Goal: Task Accomplishment & Management: Manage account settings

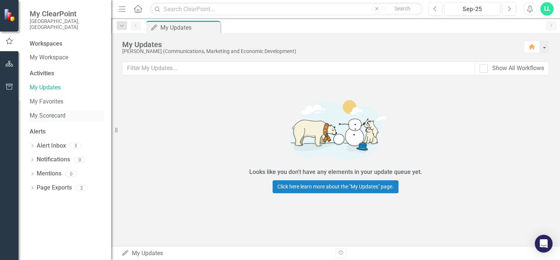
click at [46, 111] on link "My Scorecard" at bounding box center [67, 115] width 74 height 9
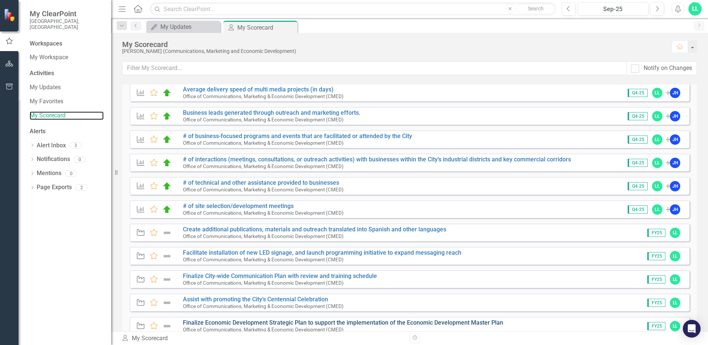
scroll to position [37, 0]
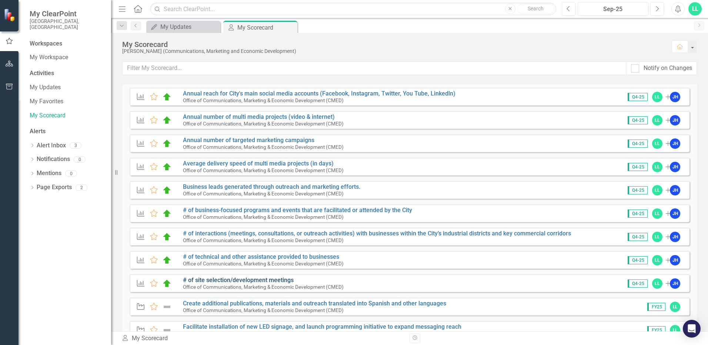
click at [206, 259] on link "# of site selection/development meetings" at bounding box center [238, 280] width 111 height 7
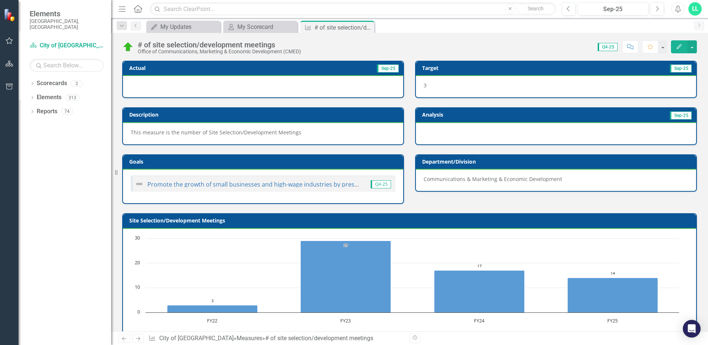
click at [305, 88] on div at bounding box center [263, 86] width 280 height 21
click at [560, 46] on icon "Edit" at bounding box center [679, 46] width 7 height 5
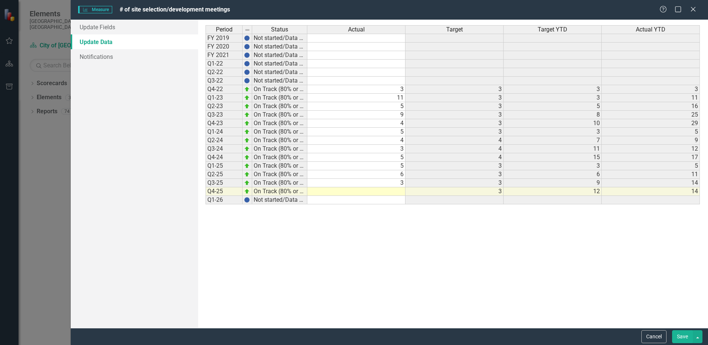
click at [334, 192] on td at bounding box center [356, 191] width 98 height 9
type textarea "6"
click at [522, 232] on div "Period Status Actual Target Target YTD Actual YTD FY 2019 Not started/Data not …" at bounding box center [453, 173] width 495 height 297
click at [560, 259] on button "Save" at bounding box center [682, 336] width 21 height 13
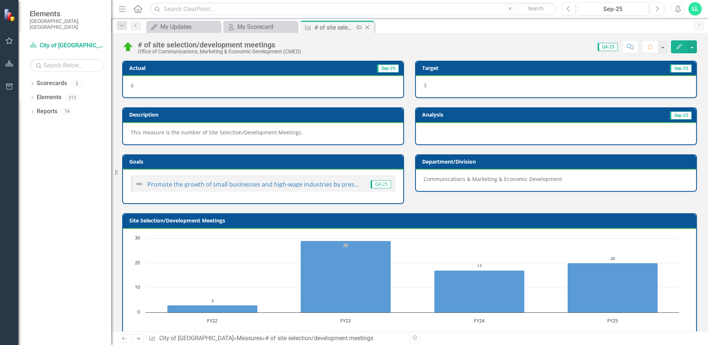
click at [370, 26] on icon "Close" at bounding box center [367, 27] width 7 height 6
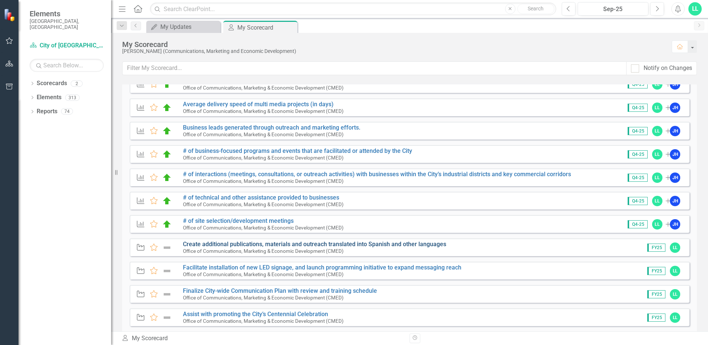
scroll to position [111, 0]
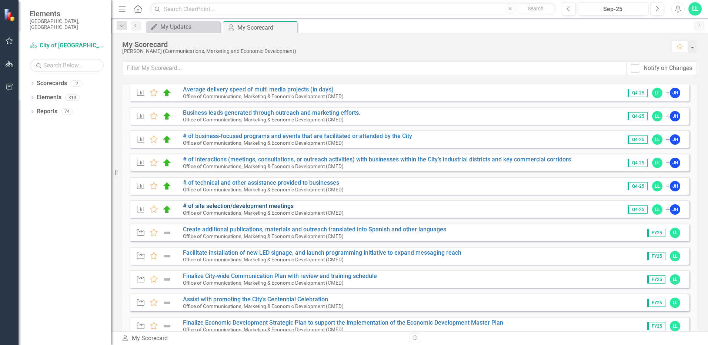
click at [223, 208] on link "# of site selection/development meetings" at bounding box center [238, 206] width 111 height 7
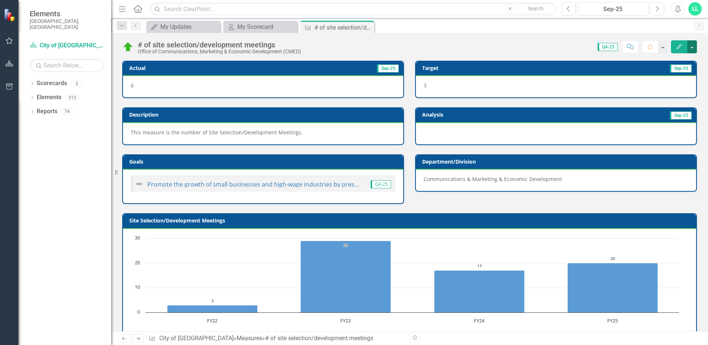
click at [560, 47] on button "button" at bounding box center [692, 46] width 10 height 13
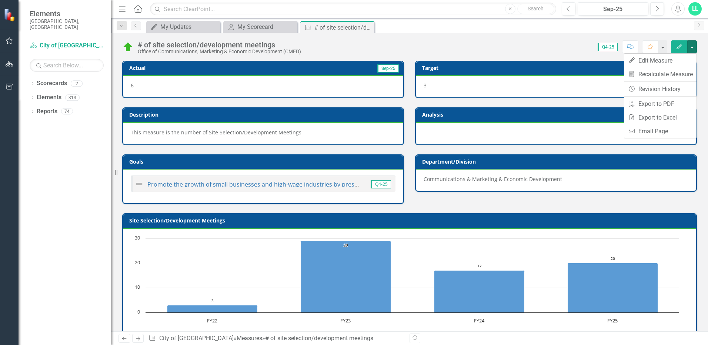
click at [527, 48] on div "Score: 0.00 Q4-25 Completed Comment Favorite Edit" at bounding box center [501, 46] width 392 height 13
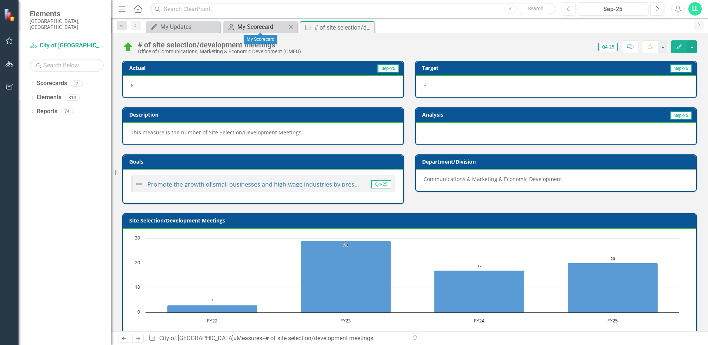
click at [244, 30] on div "My Scorecard" at bounding box center [261, 26] width 49 height 9
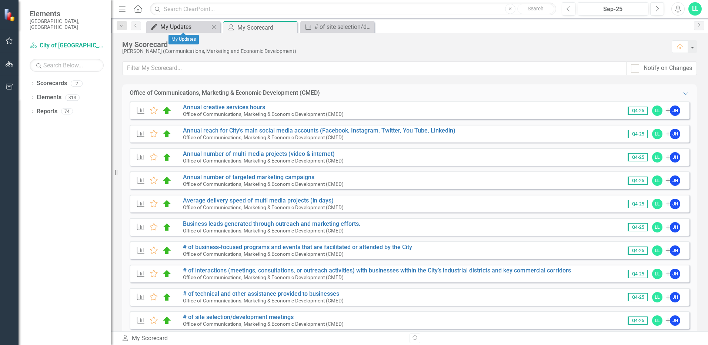
click at [177, 27] on div "My Updates" at bounding box center [184, 26] width 49 height 9
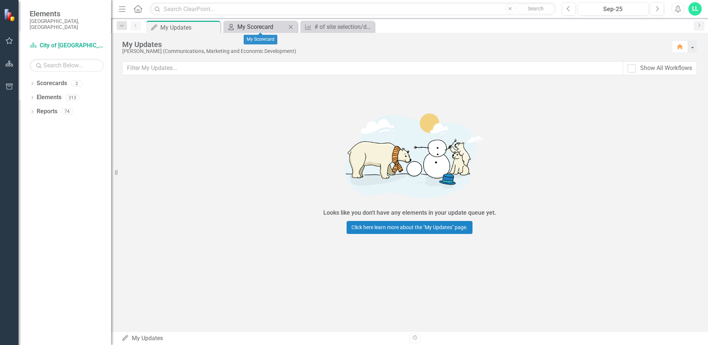
click at [252, 26] on div "My Scorecard" at bounding box center [261, 26] width 49 height 9
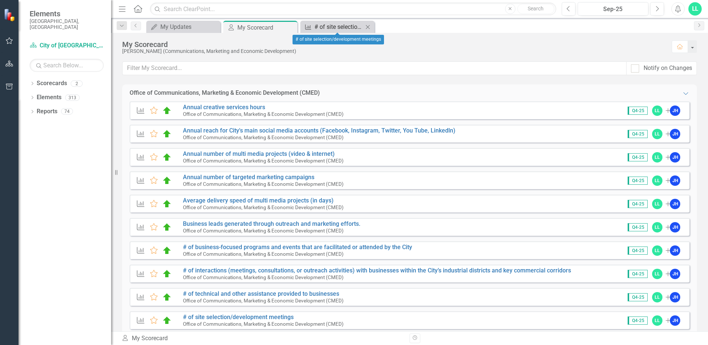
click at [335, 23] on div "# of site selection/development meetings" at bounding box center [338, 26] width 49 height 9
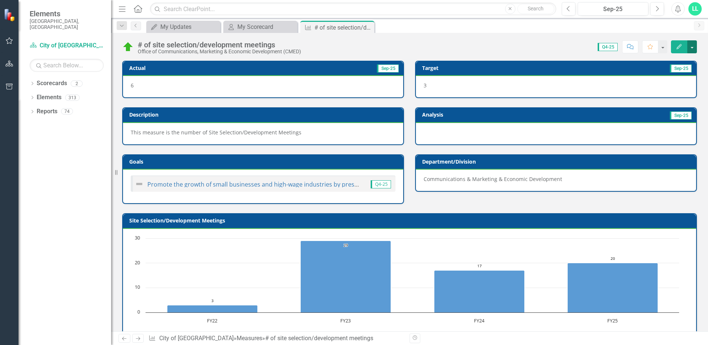
click at [560, 47] on button "button" at bounding box center [692, 46] width 10 height 13
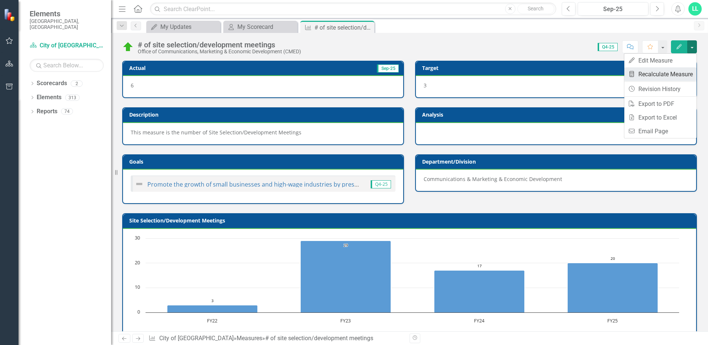
click at [560, 71] on link "Recalculate Measure Recalculate Measure" at bounding box center [660, 74] width 72 height 14
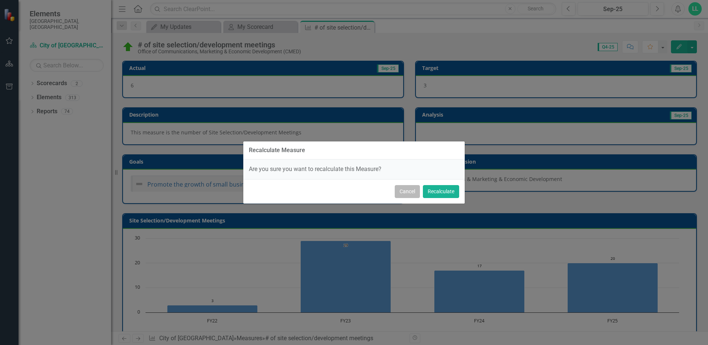
click at [405, 191] on button "Cancel" at bounding box center [407, 191] width 25 height 13
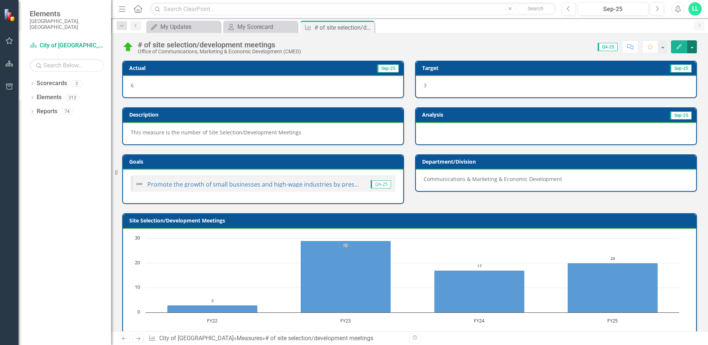
click at [560, 41] on button "button" at bounding box center [692, 46] width 10 height 13
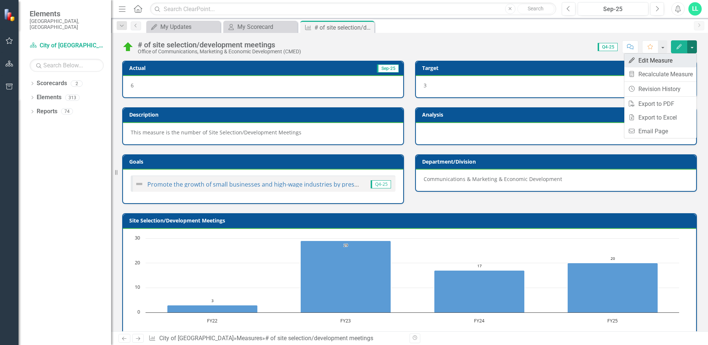
click at [560, 60] on link "Edit Edit Measure" at bounding box center [660, 61] width 72 height 14
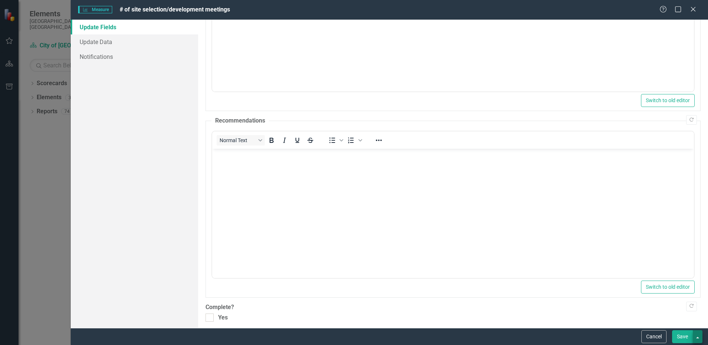
scroll to position [118, 0]
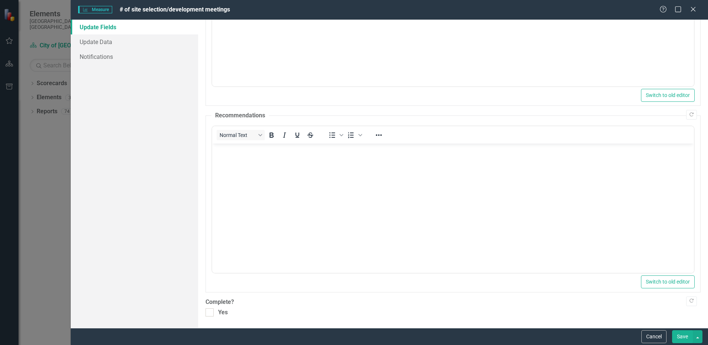
click at [560, 259] on button "Save" at bounding box center [682, 336] width 21 height 13
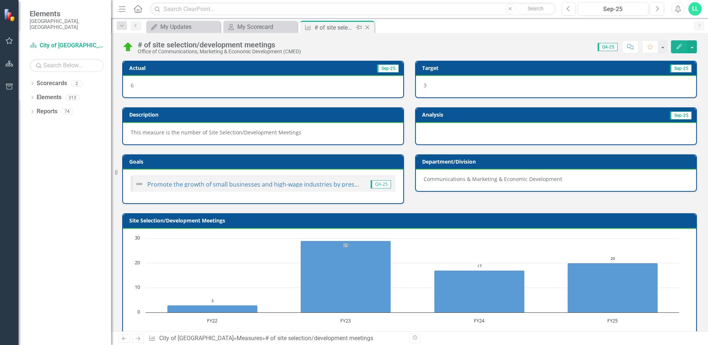
click at [369, 27] on icon "Close" at bounding box center [367, 27] width 7 height 6
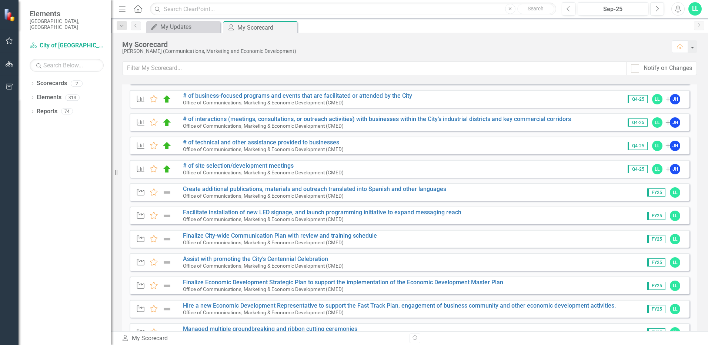
scroll to position [47, 0]
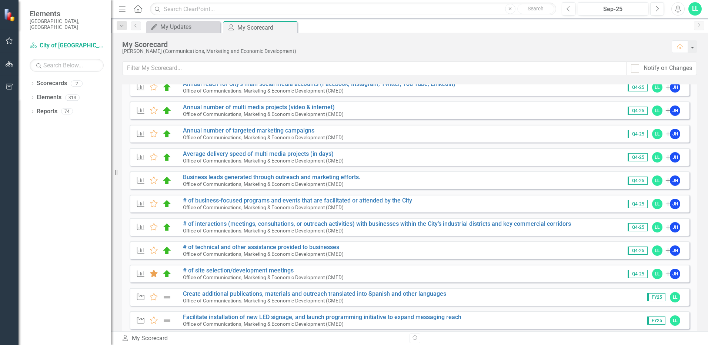
click at [151, 259] on icon at bounding box center [154, 273] width 8 height 7
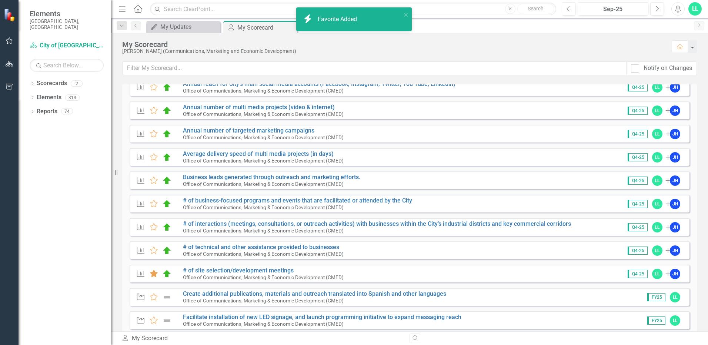
click at [151, 259] on icon at bounding box center [154, 273] width 8 height 7
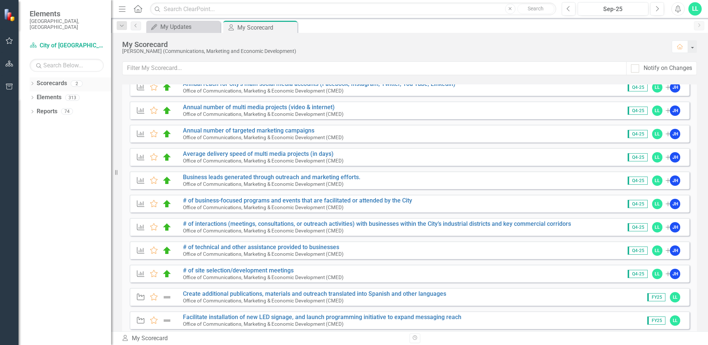
click at [58, 79] on link "Scorecards" at bounding box center [52, 83] width 30 height 9
click at [76, 80] on div "2" at bounding box center [77, 83] width 12 height 6
click at [257, 259] on link "# of site selection/development meetings" at bounding box center [238, 270] width 111 height 7
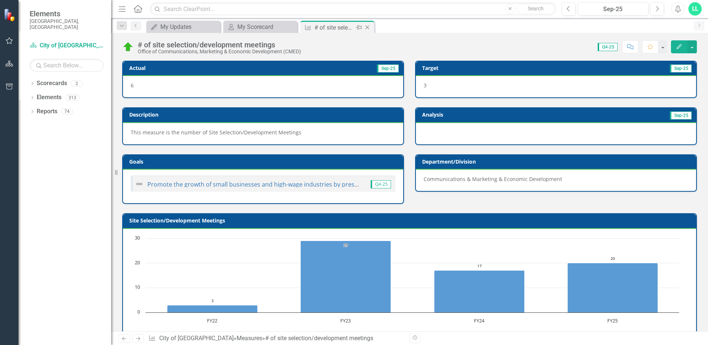
click at [368, 28] on icon "Close" at bounding box center [367, 27] width 7 height 6
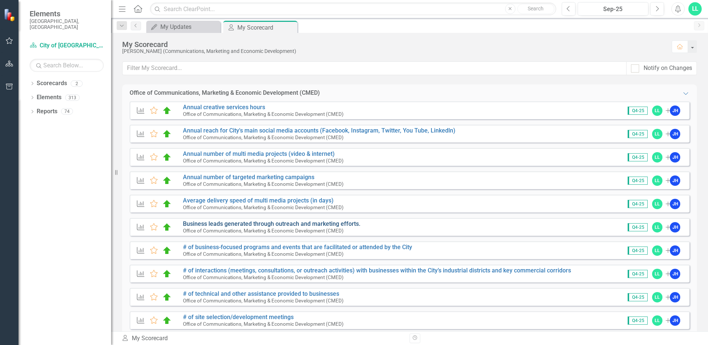
click at [277, 222] on link "Business leads generated through outreach and marketing efforts." at bounding box center [271, 223] width 177 height 7
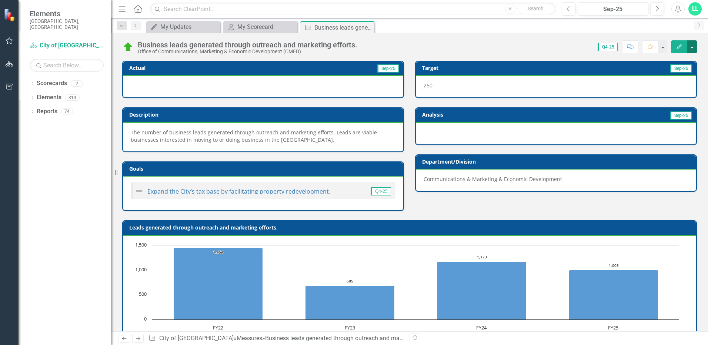
click at [560, 45] on button "button" at bounding box center [692, 46] width 10 height 13
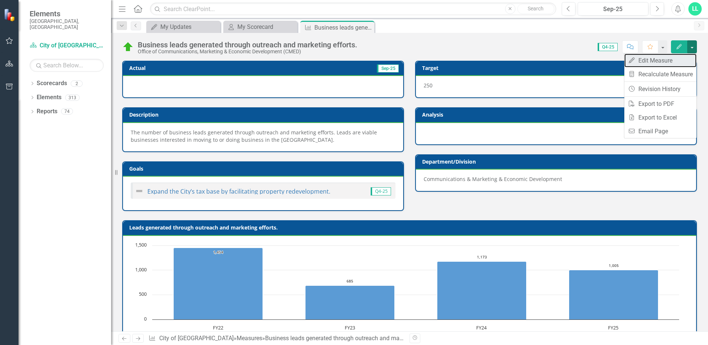
click at [560, 58] on link "Edit Edit Measure" at bounding box center [660, 61] width 72 height 14
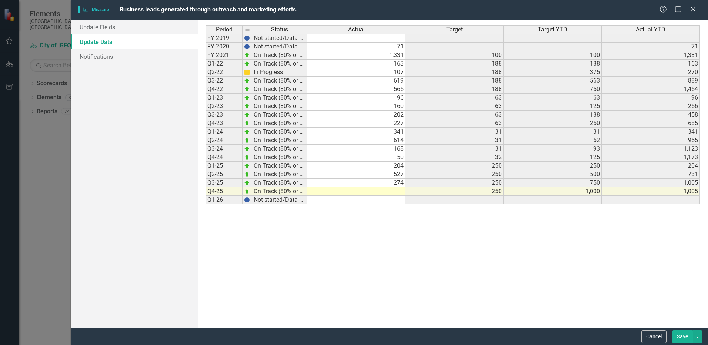
click at [394, 193] on td at bounding box center [356, 191] width 98 height 9
type textarea "545"
click at [560, 259] on button "button" at bounding box center [698, 336] width 10 height 13
click at [560, 259] on link "Save and Close" at bounding box center [673, 310] width 59 height 14
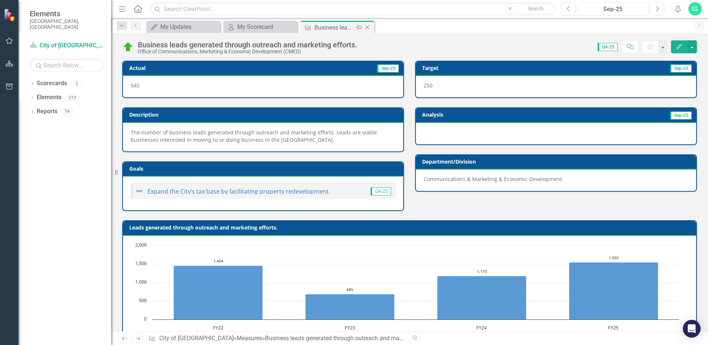
click at [367, 27] on icon "Close" at bounding box center [367, 27] width 7 height 6
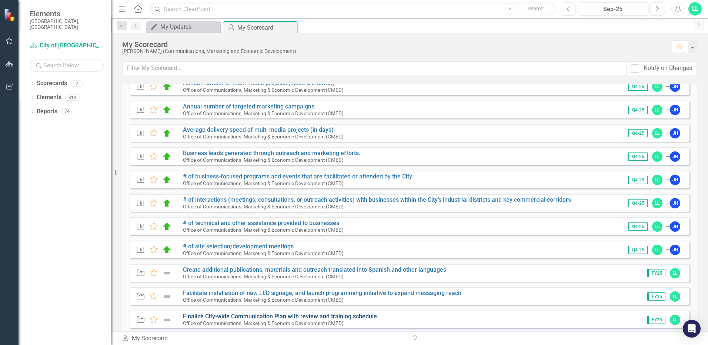
scroll to position [74, 0]
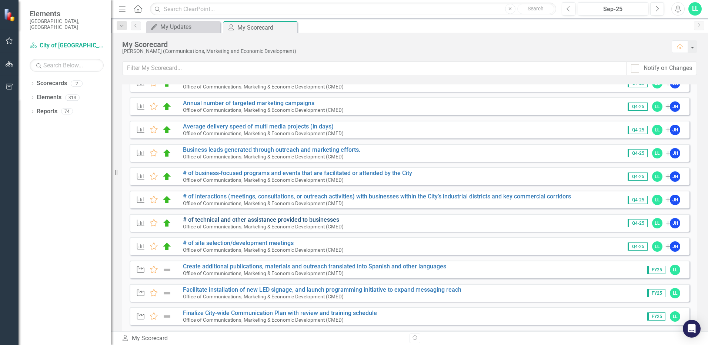
click at [231, 220] on link "# of technical and other assistance provided to businesses" at bounding box center [261, 219] width 156 height 7
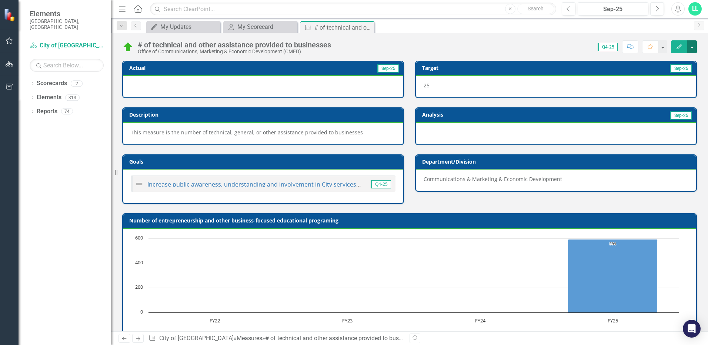
click at [560, 47] on button "button" at bounding box center [692, 46] width 10 height 13
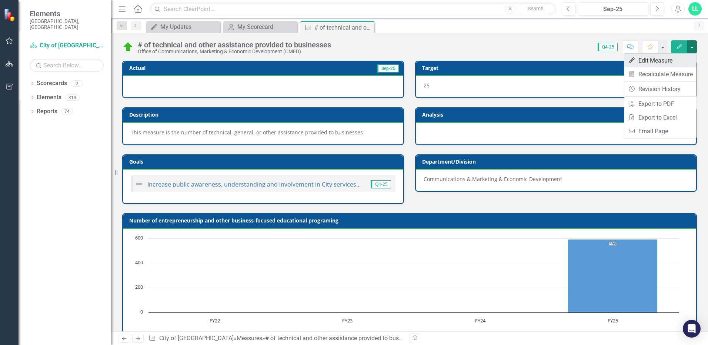
click at [560, 60] on link "Edit Edit Measure" at bounding box center [660, 61] width 72 height 14
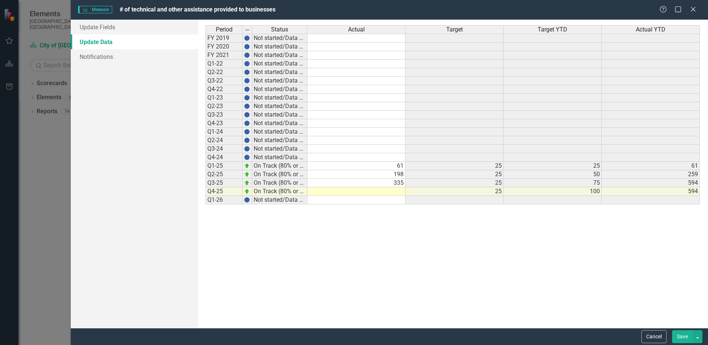
click at [353, 194] on td at bounding box center [356, 191] width 98 height 9
type textarea "371"
click at [560, 259] on button "Save" at bounding box center [682, 336] width 21 height 13
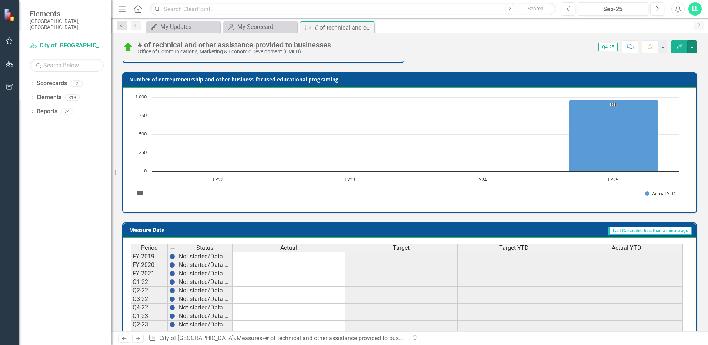
scroll to position [30, 0]
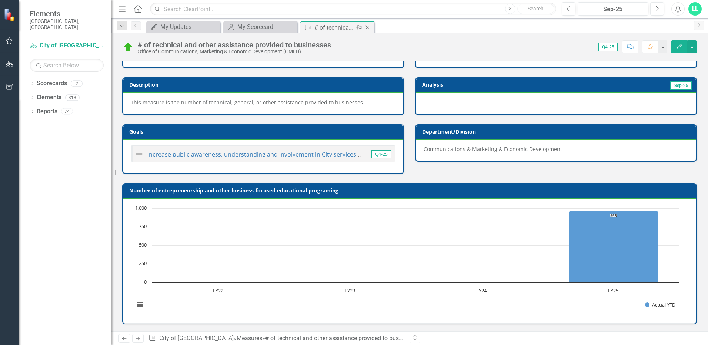
click at [369, 27] on icon "Close" at bounding box center [367, 27] width 7 height 6
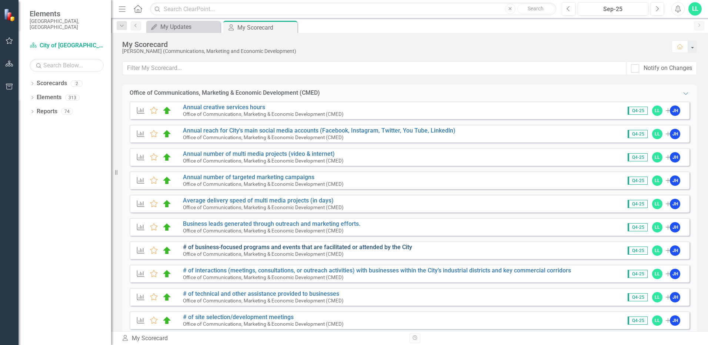
click at [265, 248] on link "# of business-focused programs and events that are facilitated or attended by t…" at bounding box center [297, 247] width 229 height 7
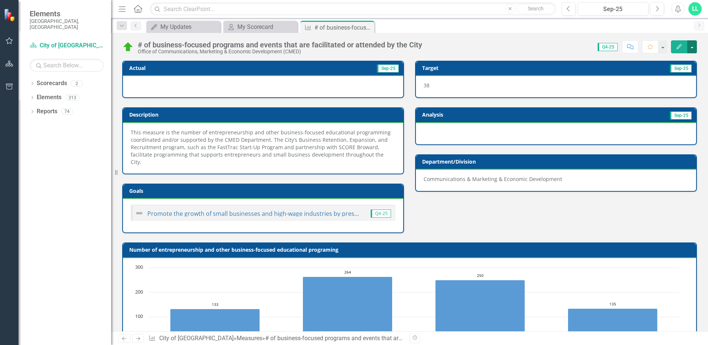
click at [560, 48] on button "button" at bounding box center [692, 46] width 10 height 13
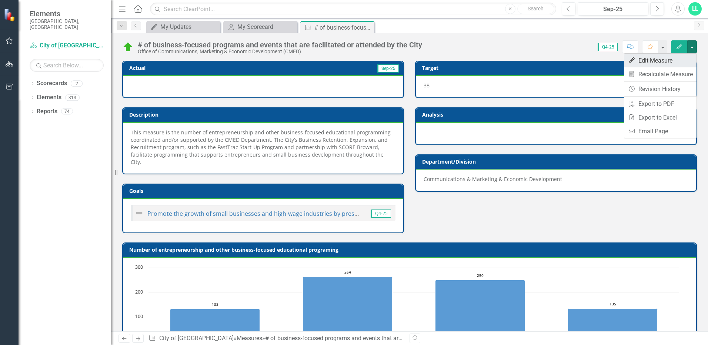
click at [560, 63] on link "Edit Edit Measure" at bounding box center [660, 61] width 72 height 14
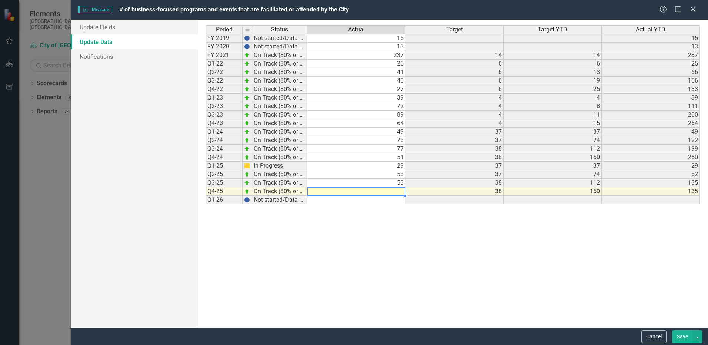
click at [374, 189] on td at bounding box center [356, 191] width 98 height 9
type textarea "33"
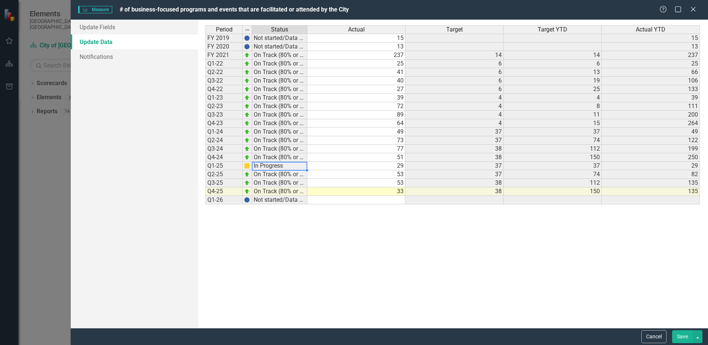
click at [277, 166] on td "In Progress" at bounding box center [279, 166] width 55 height 9
click at [560, 259] on button "Save" at bounding box center [682, 336] width 21 height 13
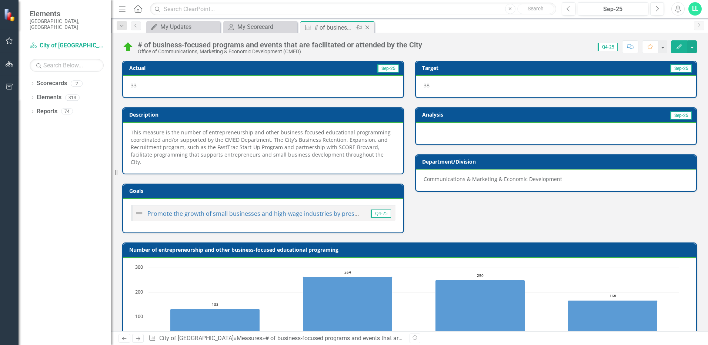
click at [368, 27] on icon at bounding box center [367, 28] width 4 height 4
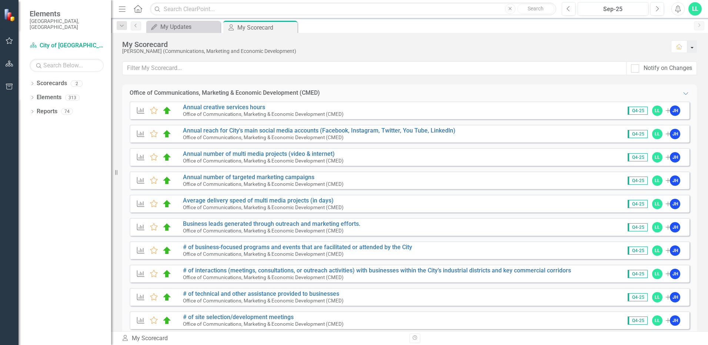
click at [560, 46] on button "button" at bounding box center [692, 46] width 10 height 13
click at [560, 69] on div at bounding box center [635, 68] width 8 height 8
click at [560, 69] on input "Notify on Changes" at bounding box center [633, 66] width 5 height 5
click at [560, 69] on div at bounding box center [635, 68] width 8 height 8
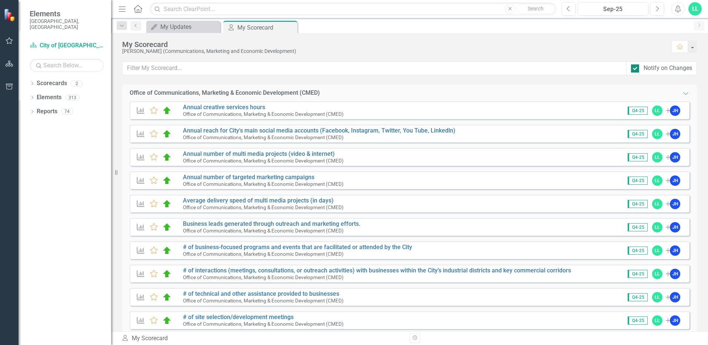
click at [560, 69] on input "Notify on Changes" at bounding box center [633, 66] width 5 height 5
checkbox input "false"
click at [181, 27] on div "My Updates" at bounding box center [184, 26] width 49 height 9
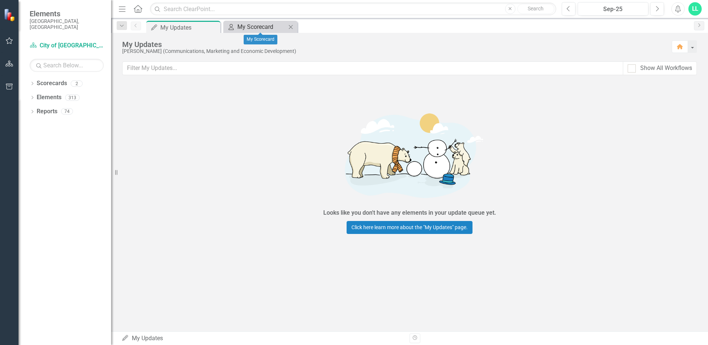
click at [250, 24] on div "My Scorecard" at bounding box center [261, 26] width 49 height 9
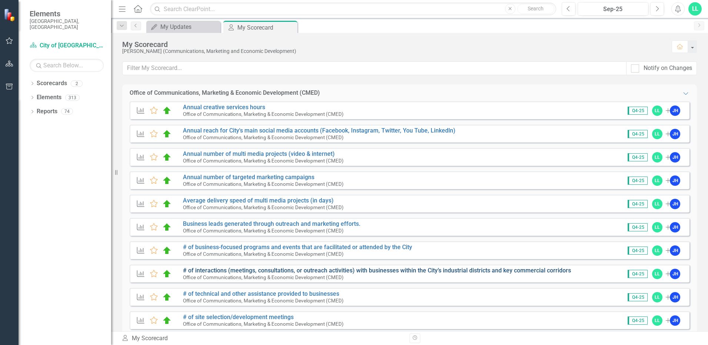
click at [381, 259] on link "# of interactions (meetings, consultations, or outreach activities) with busine…" at bounding box center [377, 270] width 388 height 7
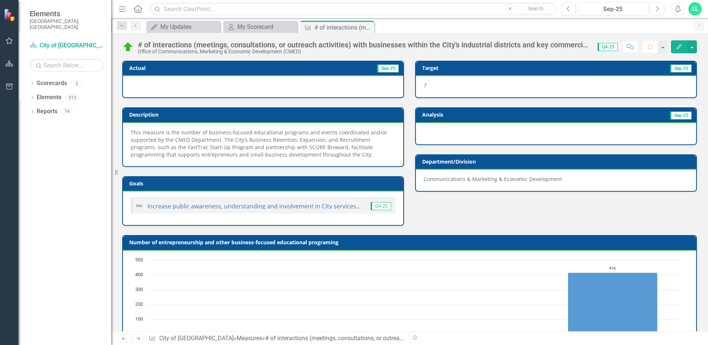
click at [259, 94] on div at bounding box center [263, 86] width 280 height 21
click at [259, 89] on div at bounding box center [263, 86] width 280 height 21
click at [560, 44] on button "button" at bounding box center [692, 46] width 10 height 13
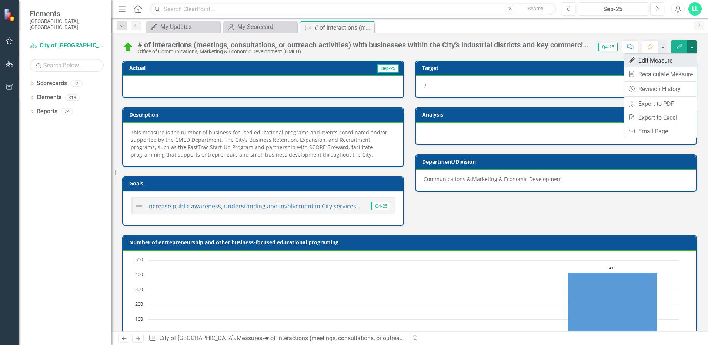
click at [560, 59] on link "Edit Edit Measure" at bounding box center [660, 61] width 72 height 14
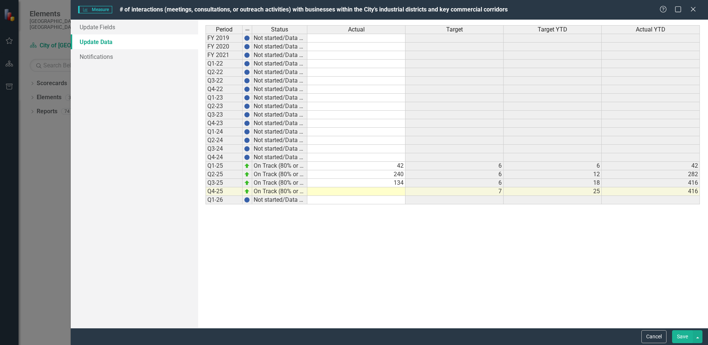
click at [380, 191] on td at bounding box center [356, 191] width 98 height 9
type textarea "255"
click at [560, 259] on button "button" at bounding box center [698, 336] width 10 height 13
click at [560, 259] on link "Save and Close" at bounding box center [673, 310] width 59 height 14
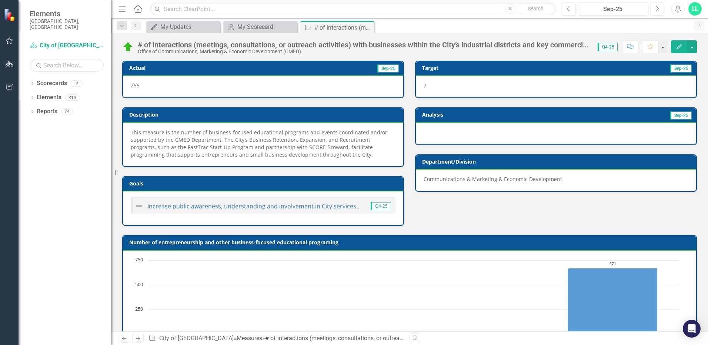
click at [0, 0] on icon "Close" at bounding box center [0, 0] width 0 height 0
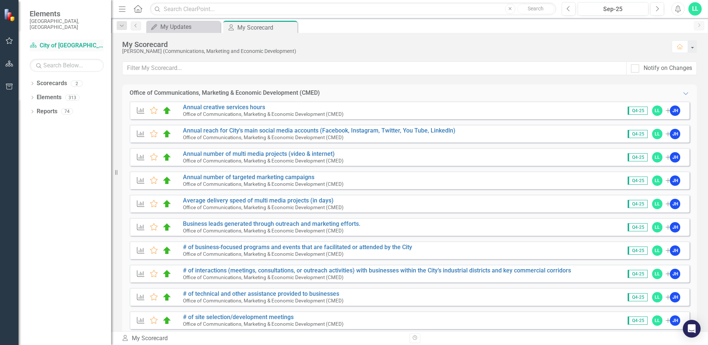
click at [50, 41] on link "Scorecard City of [GEOGRAPHIC_DATA]" at bounding box center [67, 45] width 74 height 9
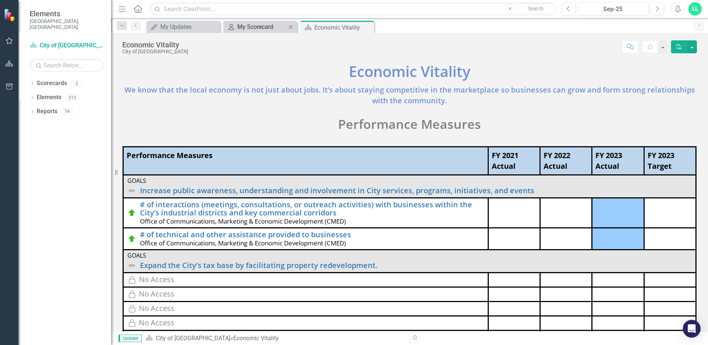
click at [243, 30] on div "My Scorecard" at bounding box center [261, 26] width 49 height 9
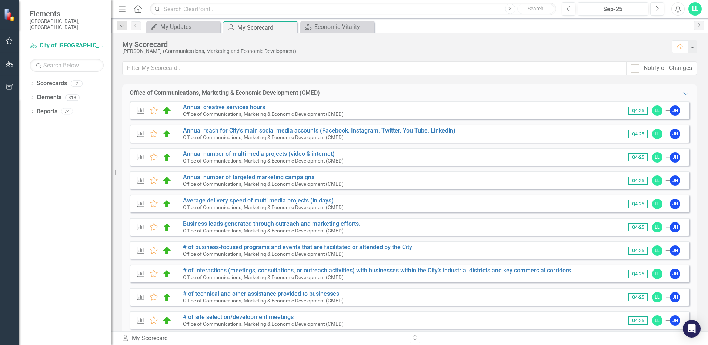
click at [141, 112] on icon "Measure" at bounding box center [141, 110] width 10 height 7
click at [77, 80] on div "2" at bounding box center [77, 83] width 12 height 6
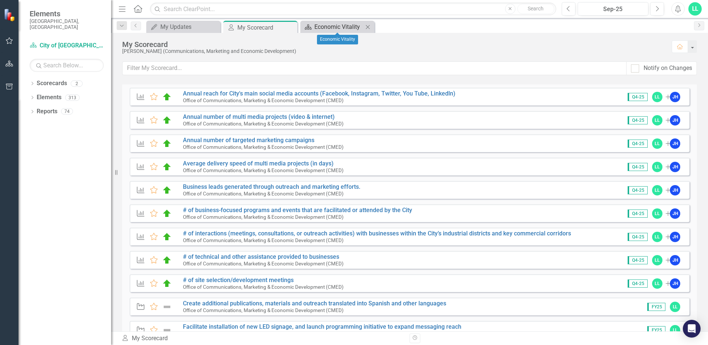
click at [344, 22] on div "Economic Vitality" at bounding box center [338, 26] width 49 height 9
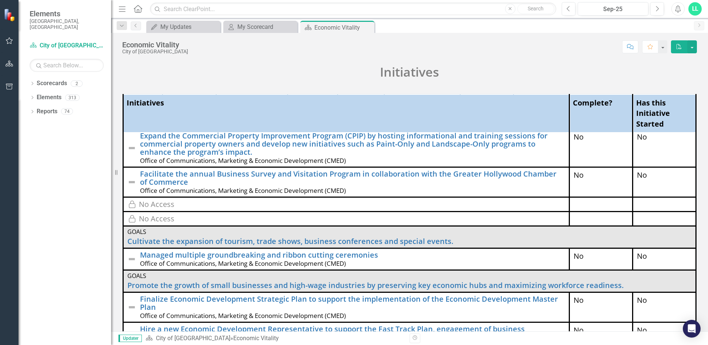
scroll to position [121, 0]
click at [368, 25] on icon "Close" at bounding box center [367, 27] width 7 height 6
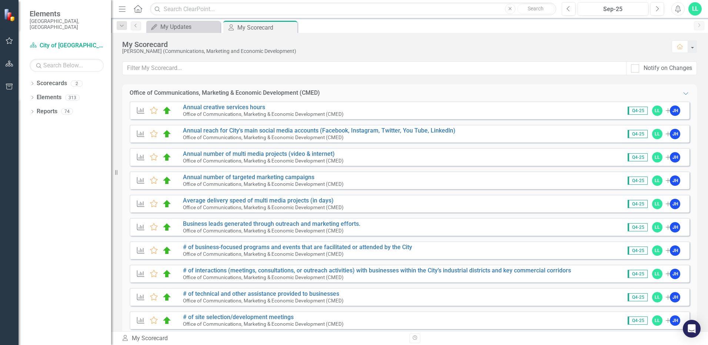
click at [560, 136] on span "Q4-25" at bounding box center [638, 134] width 20 height 8
click at [291, 27] on icon at bounding box center [290, 28] width 4 height 4
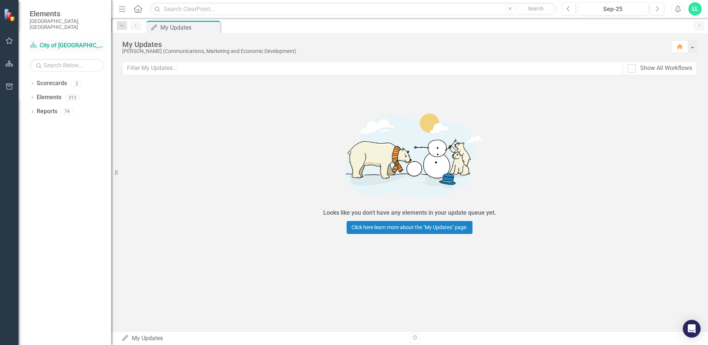
click at [57, 41] on link "Scorecard City of [GEOGRAPHIC_DATA]" at bounding box center [67, 45] width 74 height 9
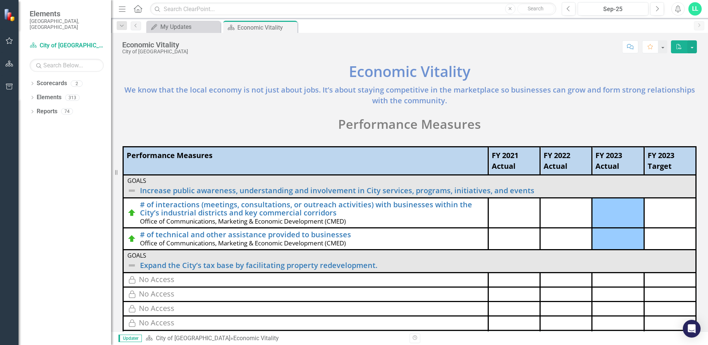
click at [35, 13] on span "Elements" at bounding box center [67, 13] width 74 height 9
click at [136, 9] on icon "Home" at bounding box center [138, 9] width 10 height 8
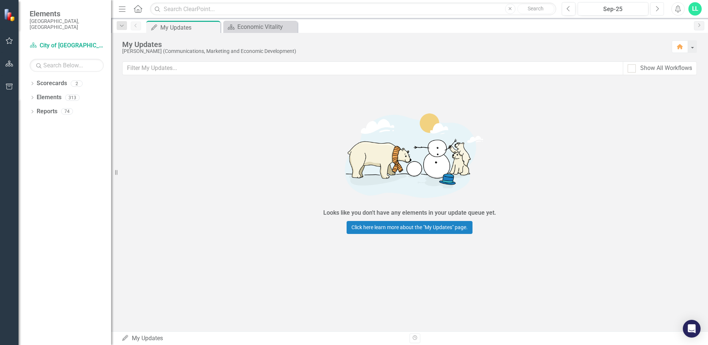
click at [560, 7] on button "Next" at bounding box center [657, 8] width 14 height 13
click at [560, 7] on icon "Previous" at bounding box center [569, 9] width 4 height 7
click at [54, 79] on link "Scorecards" at bounding box center [52, 83] width 30 height 9
click at [7, 17] on img at bounding box center [10, 15] width 13 height 13
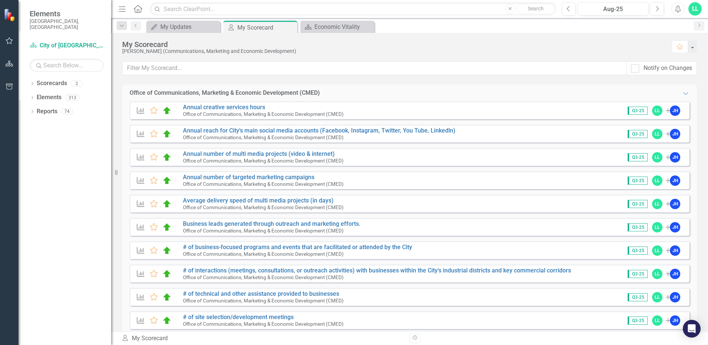
click at [140, 321] on icon "Measure" at bounding box center [141, 320] width 10 height 7
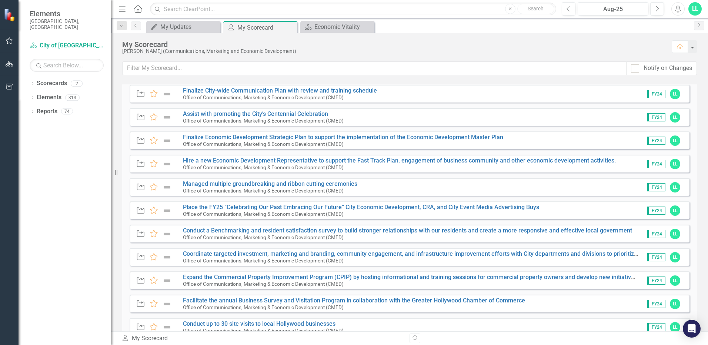
scroll to position [195, 0]
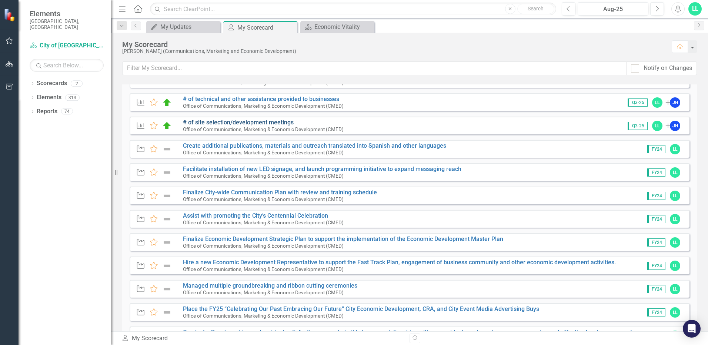
click at [250, 120] on link "# of site selection/development meetings" at bounding box center [238, 122] width 111 height 7
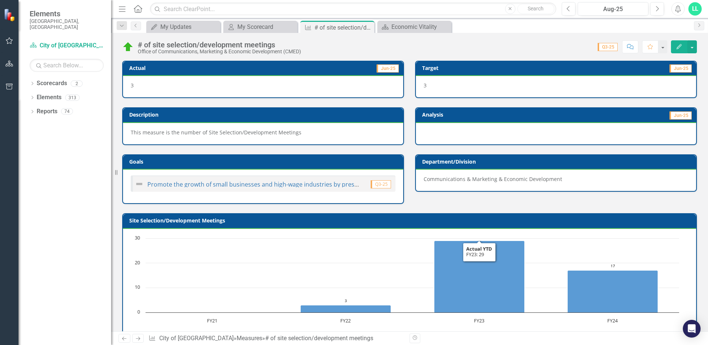
scroll to position [37, 0]
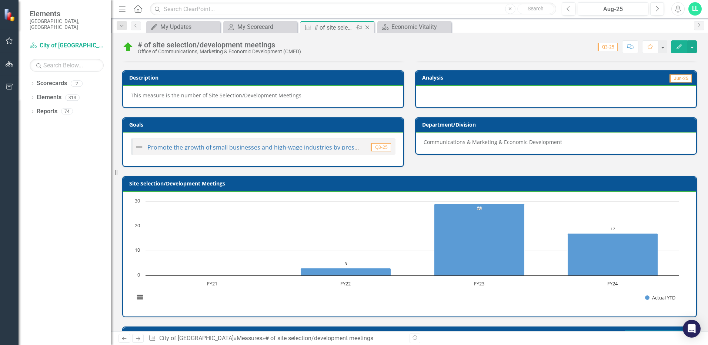
click at [368, 27] on icon "Close" at bounding box center [367, 27] width 7 height 6
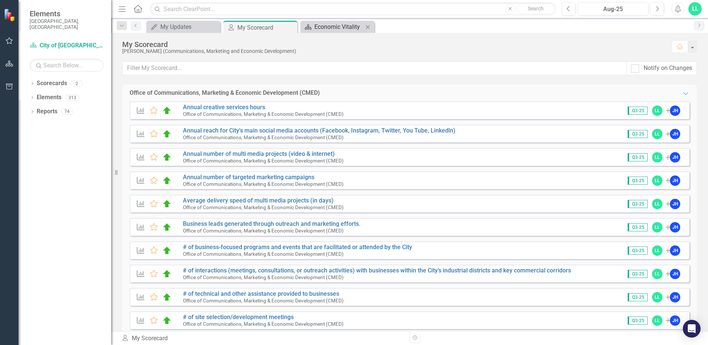
click at [337, 27] on div "Economic Vitality" at bounding box center [338, 26] width 49 height 9
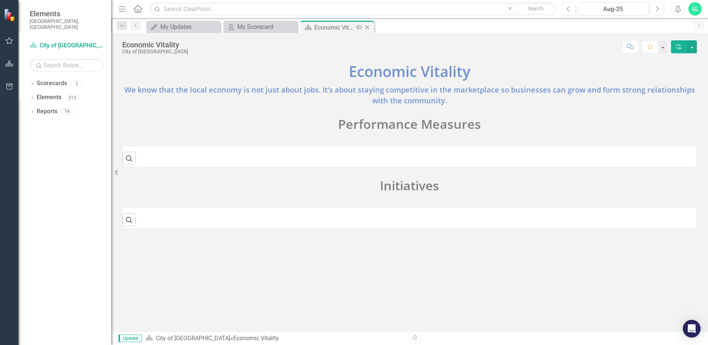
click at [369, 25] on icon "Close" at bounding box center [367, 27] width 7 height 6
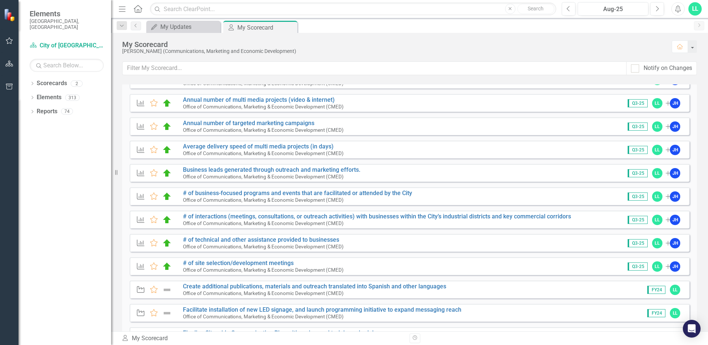
scroll to position [148, 0]
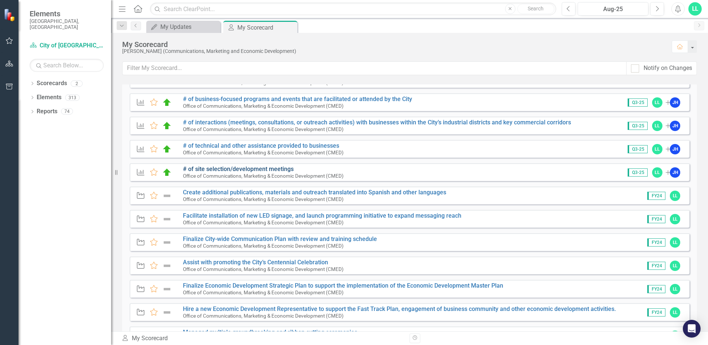
click at [264, 168] on link "# of site selection/development meetings" at bounding box center [238, 169] width 111 height 7
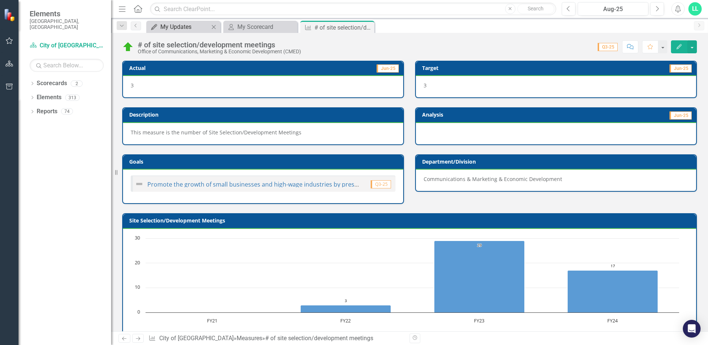
click at [189, 23] on div "My Updates" at bounding box center [184, 26] width 49 height 9
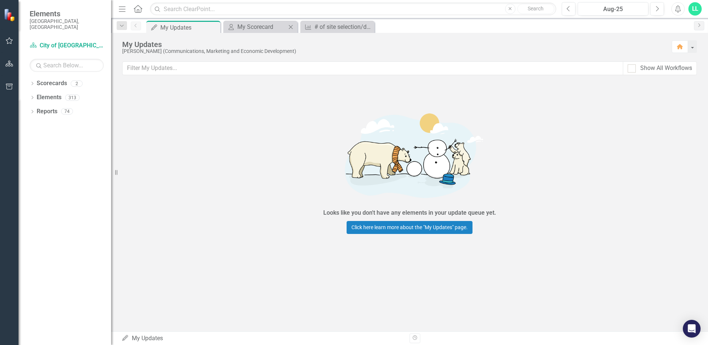
click at [256, 21] on div "My Scorecard My Scorecard Close" at bounding box center [260, 27] width 74 height 12
click at [254, 26] on div "My Scorecard" at bounding box center [261, 26] width 49 height 9
click at [257, 30] on div "My Scorecard" at bounding box center [261, 26] width 49 height 9
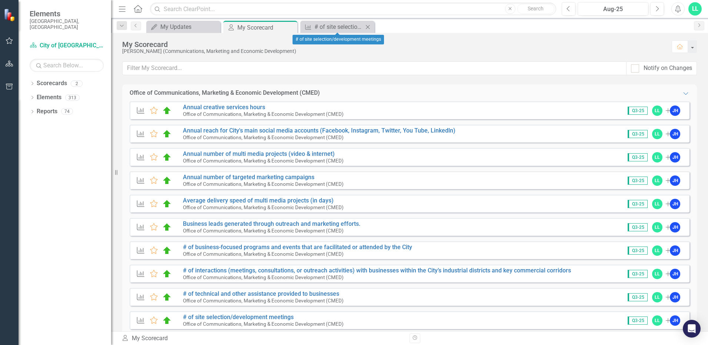
click at [368, 26] on icon "Close" at bounding box center [367, 27] width 7 height 6
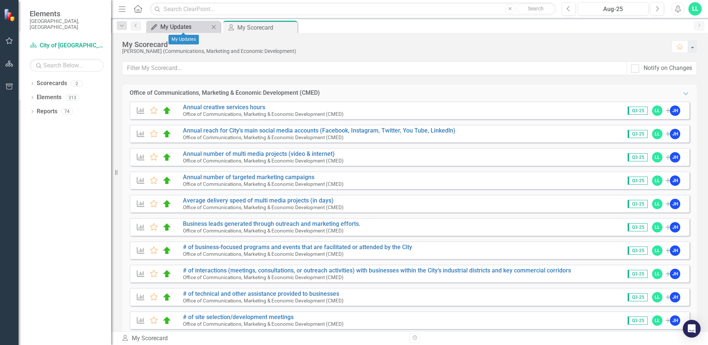
click at [176, 26] on div "My Updates" at bounding box center [184, 26] width 49 height 9
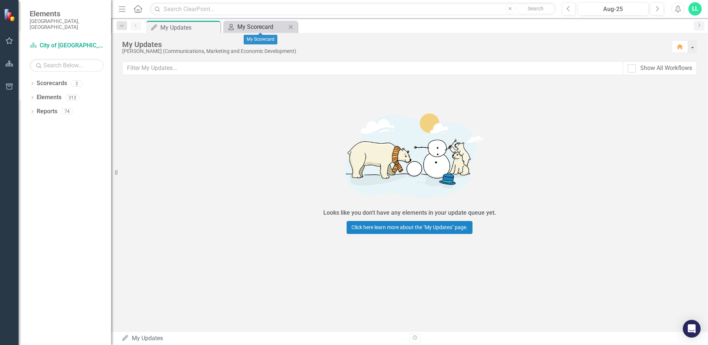
click at [270, 26] on div "My Scorecard" at bounding box center [261, 26] width 49 height 9
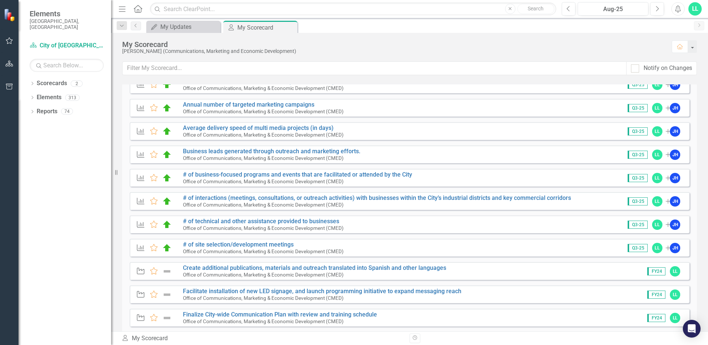
scroll to position [74, 0]
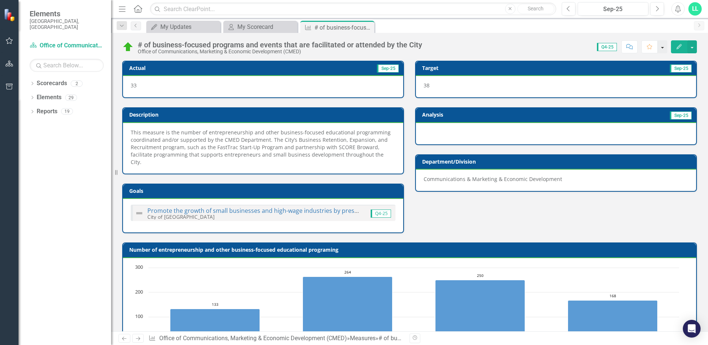
click at [664, 45] on button "button" at bounding box center [663, 46] width 10 height 13
click at [694, 44] on button "button" at bounding box center [692, 46] width 10 height 13
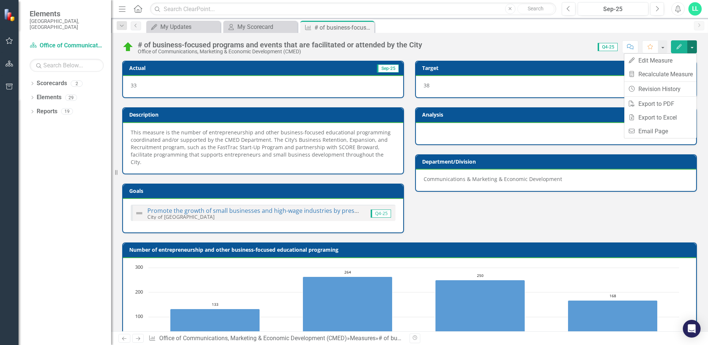
click at [694, 44] on button "button" at bounding box center [692, 46] width 10 height 13
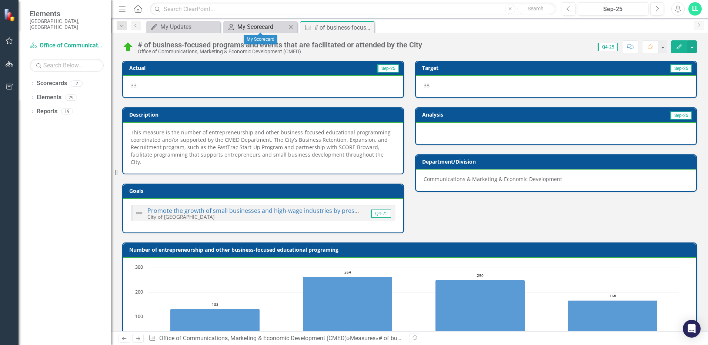
click at [261, 22] on div "My Scorecard" at bounding box center [261, 26] width 49 height 9
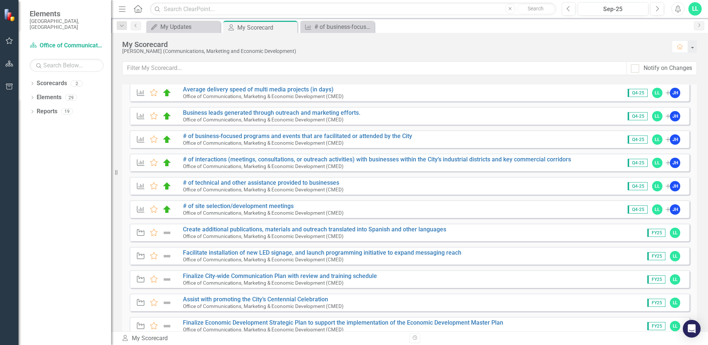
scroll to position [74, 0]
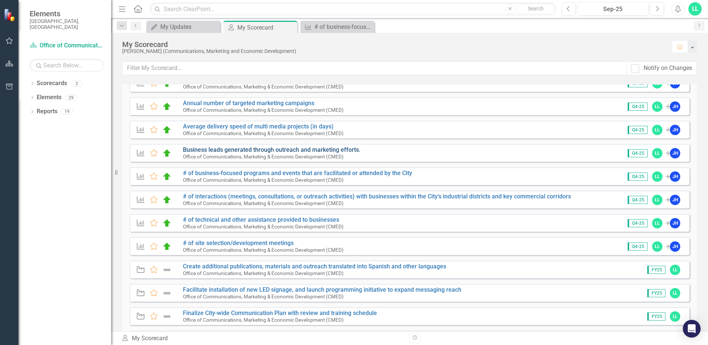
click at [268, 148] on link "Business leads generated through outreach and marketing efforts." at bounding box center [271, 149] width 177 height 7
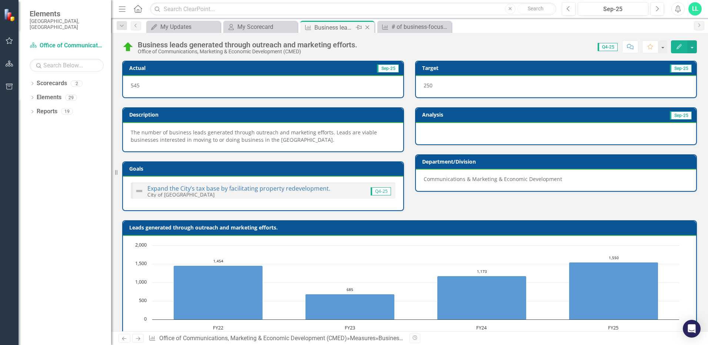
click at [371, 27] on icon "Close" at bounding box center [367, 27] width 7 height 6
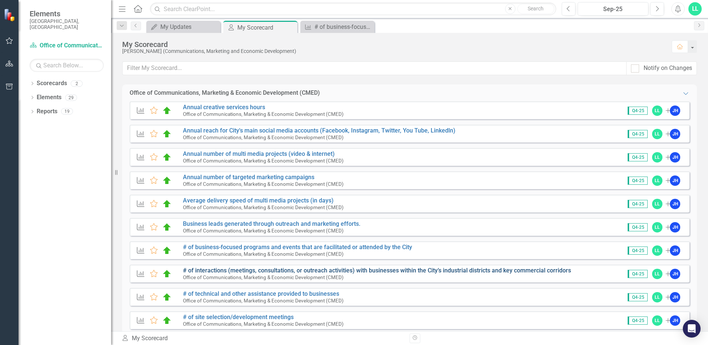
click at [210, 271] on link "# of interactions (meetings, consultations, or outreach activities) with busine…" at bounding box center [377, 270] width 388 height 7
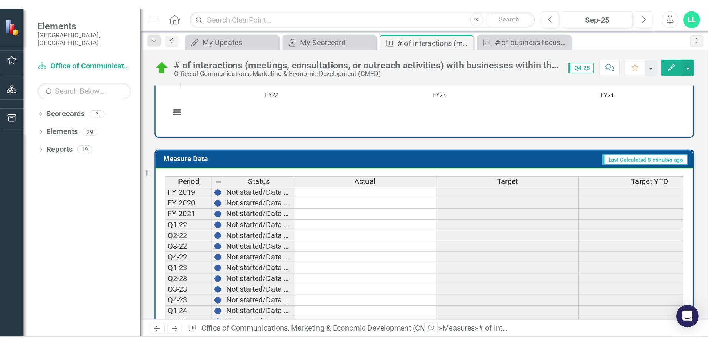
scroll to position [274, 0]
